Goal: Transaction & Acquisition: Obtain resource

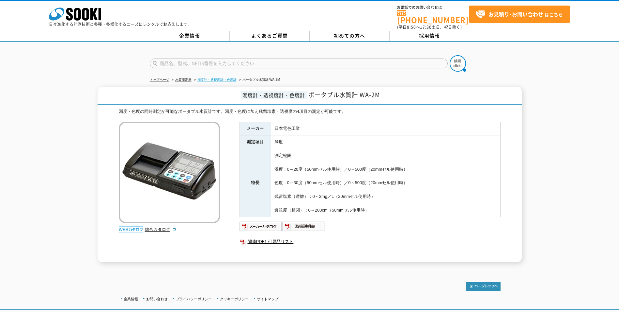
click at [227, 78] on link "濁度計・透視度計・色度計" at bounding box center [217, 80] width 39 height 4
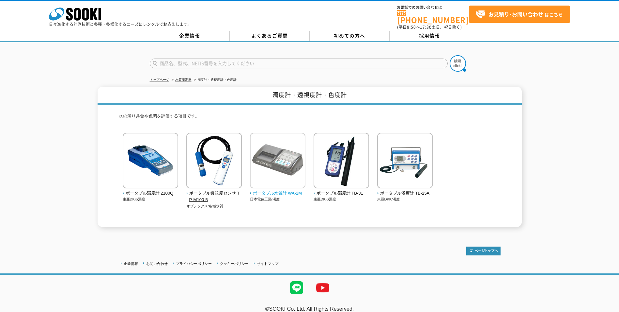
click at [279, 192] on span "ポータブル水質計 WA-2M" at bounding box center [278, 193] width 56 height 7
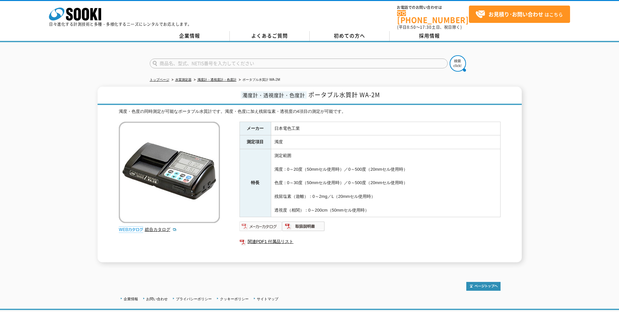
click at [273, 225] on img at bounding box center [261, 226] width 43 height 10
